Goal: Task Accomplishment & Management: Complete application form

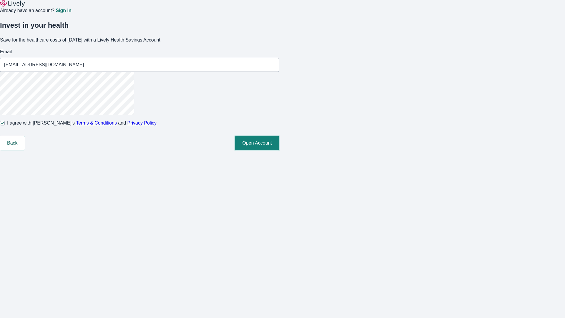
click at [279, 150] on button "Open Account" at bounding box center [257, 143] width 44 height 14
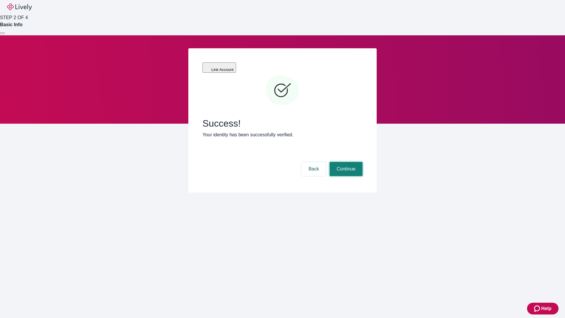
click at [345, 162] on button "Continue" at bounding box center [346, 169] width 33 height 14
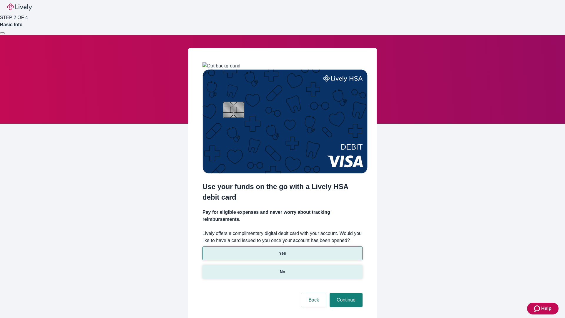
click at [282, 269] on p "No" at bounding box center [283, 272] width 6 height 6
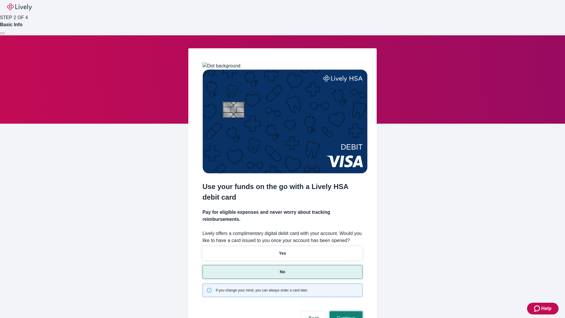
click at [345, 311] on button "Continue" at bounding box center [346, 318] width 33 height 14
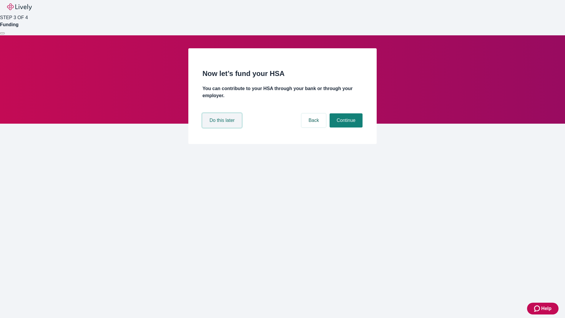
click at [223, 128] on button "Do this later" at bounding box center [222, 120] width 39 height 14
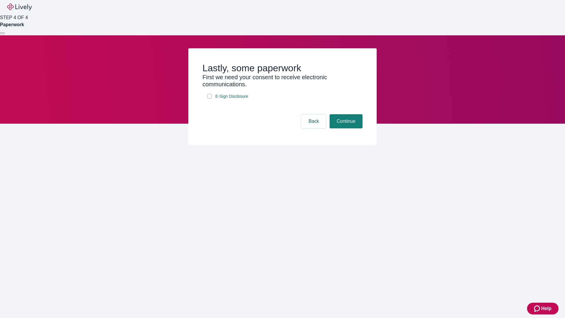
click at [210, 99] on input "E-Sign Disclosure" at bounding box center [209, 96] width 5 height 5
checkbox input "true"
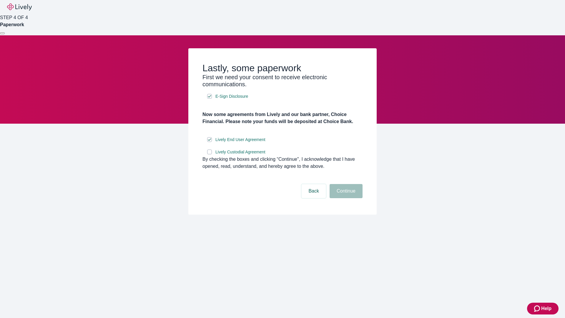
click at [210, 154] on input "Lively Custodial Agreement" at bounding box center [209, 152] width 5 height 5
checkbox input "true"
click at [345, 198] on button "Continue" at bounding box center [346, 191] width 33 height 14
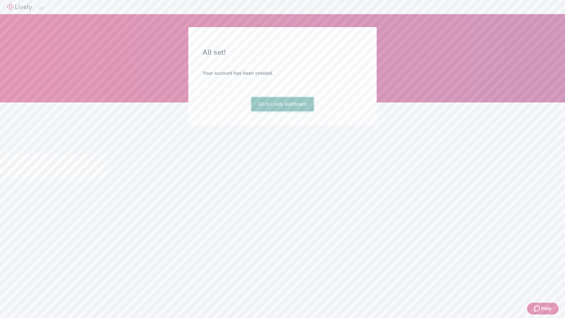
click at [282, 111] on link "Go to Lively dashboard" at bounding box center [283, 104] width 63 height 14
